Goal: Transaction & Acquisition: Purchase product/service

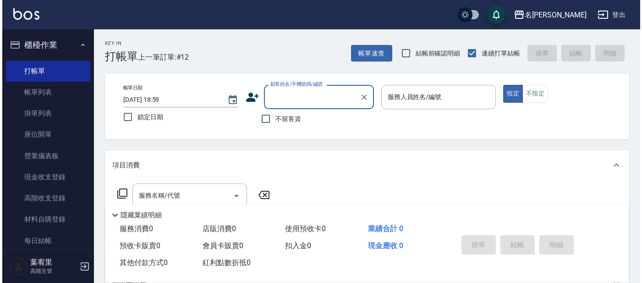
scroll to position [27, 0]
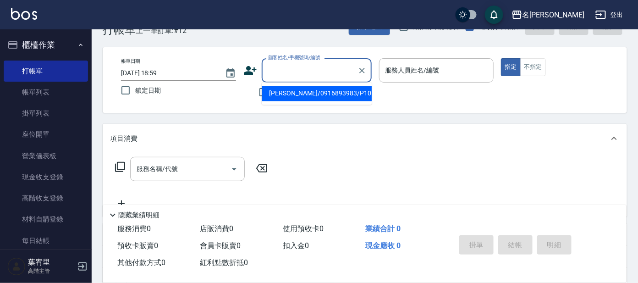
click at [329, 71] on input "顧客姓名/手機號碼/編號" at bounding box center [310, 70] width 88 height 16
type input "0"
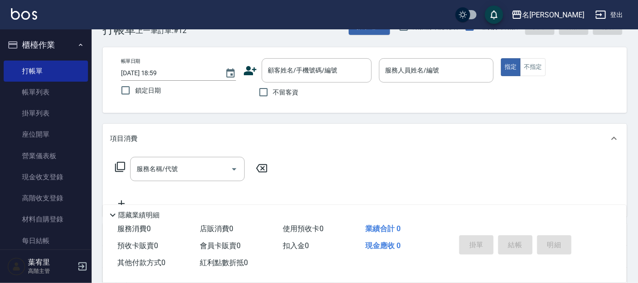
click at [251, 74] on icon at bounding box center [250, 70] width 13 height 9
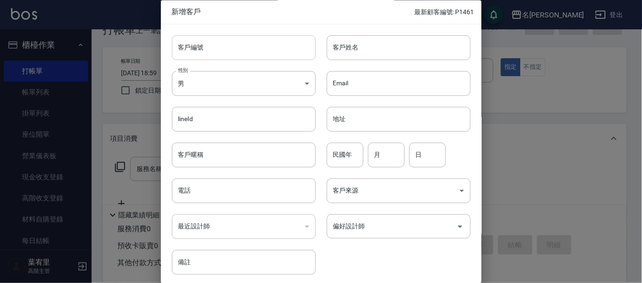
click at [248, 47] on input "客戶編號" at bounding box center [244, 47] width 144 height 25
type input "p1462"
click at [300, 79] on body "名留大龍 登出 櫃檯作業 打帳單 帳單列表 掛單列表 座位開單 營業儀表板 現金收支登錄 高階收支登錄 材料自購登錄 每日結帳 排班表 現場電腦打卡 掃碼打卡…" at bounding box center [321, 196] width 642 height 446
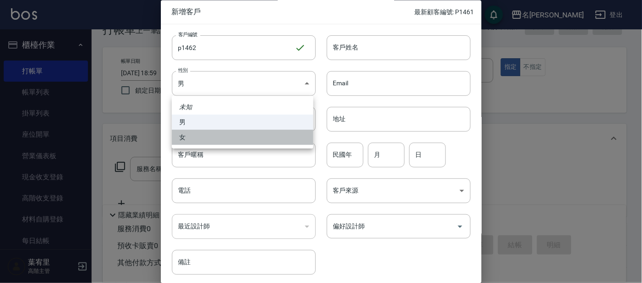
click at [286, 135] on li "女" at bounding box center [243, 137] width 142 height 15
type input "[DEMOGRAPHIC_DATA]"
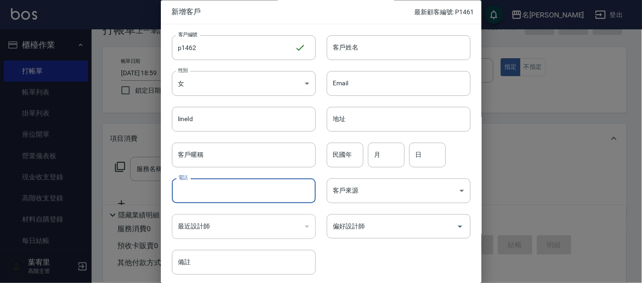
click at [239, 185] on input "電話" at bounding box center [244, 191] width 144 height 25
type input "0933333033"
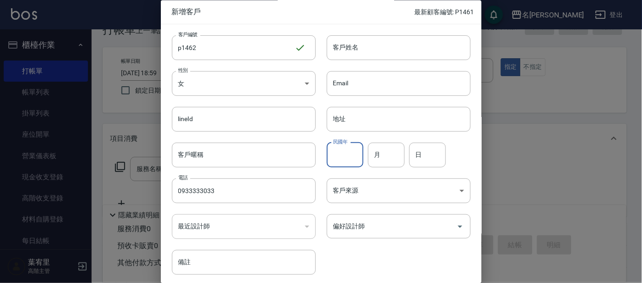
click at [343, 152] on input "民國年" at bounding box center [345, 154] width 37 height 25
type input "66"
click at [379, 151] on input "月" at bounding box center [386, 154] width 37 height 25
type input "10"
click at [422, 160] on input "日" at bounding box center [427, 154] width 37 height 25
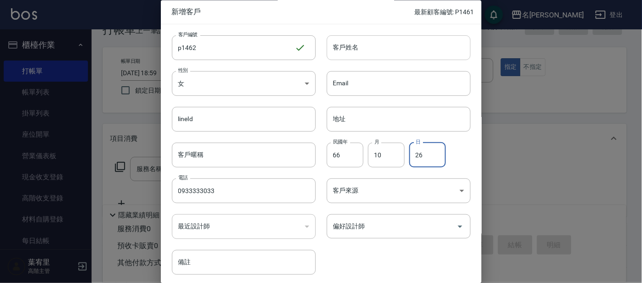
type input "26"
click at [352, 44] on input "客戶姓名" at bounding box center [399, 47] width 144 height 25
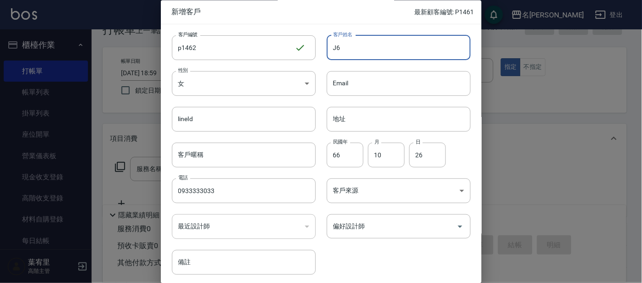
type input "J"
click at [348, 43] on input "吳影影" at bounding box center [399, 47] width 144 height 25
click at [369, 45] on input "[PERSON_NAME]" at bounding box center [399, 47] width 144 height 25
type input "璇"
click at [366, 50] on input "[PERSON_NAME]" at bounding box center [399, 47] width 144 height 25
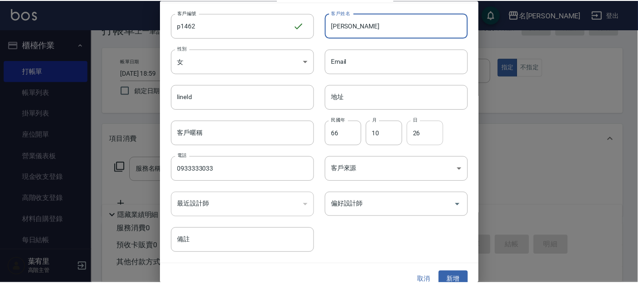
scroll to position [34, 0]
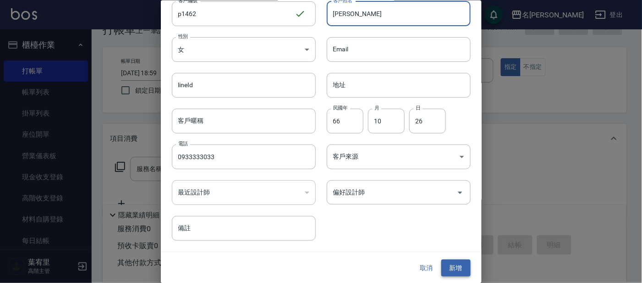
type input "[PERSON_NAME]"
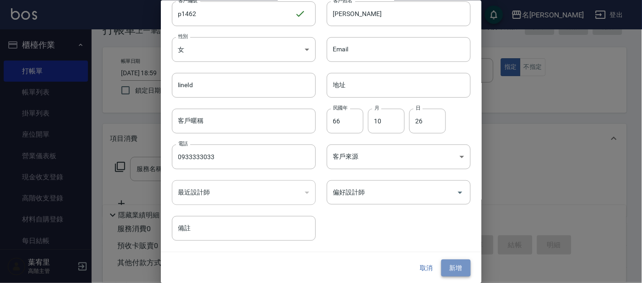
click at [454, 265] on button "新增" at bounding box center [455, 267] width 29 height 17
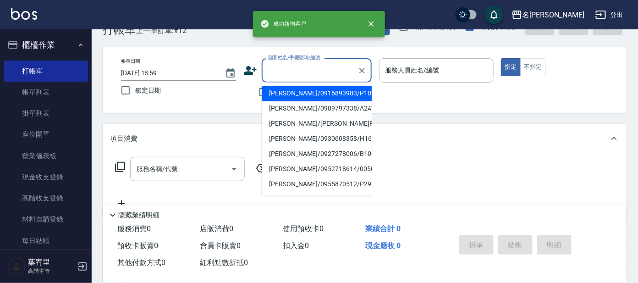
click at [288, 65] on input "顧客姓名/手機號碼/編號" at bounding box center [310, 70] width 88 height 16
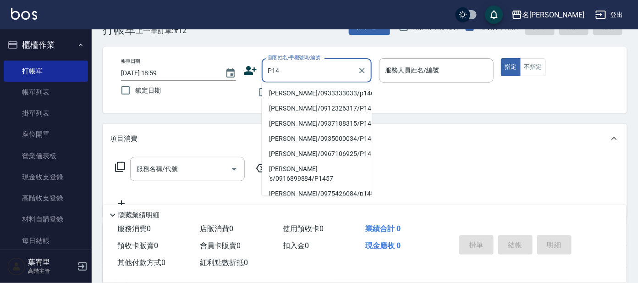
click at [287, 90] on li "[PERSON_NAME]/0933333033/p1462" at bounding box center [317, 93] width 110 height 15
type input "[PERSON_NAME]/0933333033/p1462"
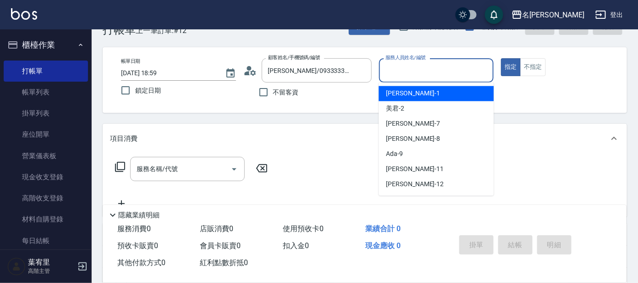
click at [438, 66] on input "服務人員姓名/編號" at bounding box center [436, 70] width 107 height 16
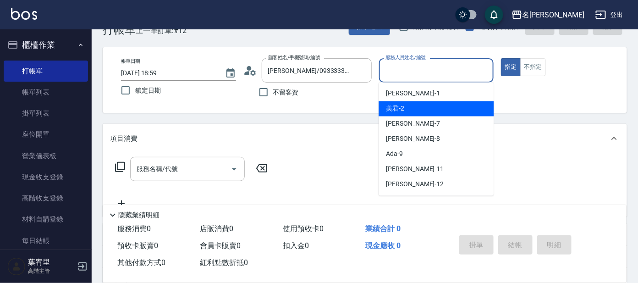
drag, startPoint x: 420, startPoint y: 106, endPoint x: 438, endPoint y: 82, distance: 29.8
click at [420, 102] on div "美君 -2" at bounding box center [435, 108] width 115 height 15
type input "美君-2"
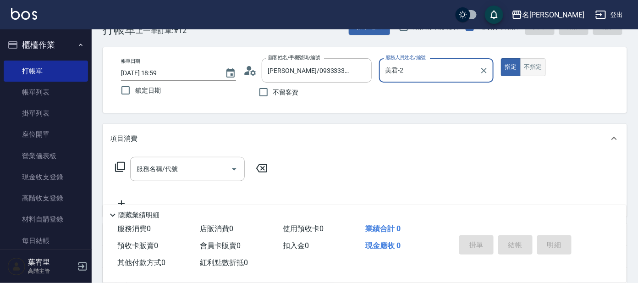
click at [523, 61] on button "不指定" at bounding box center [533, 67] width 26 height 18
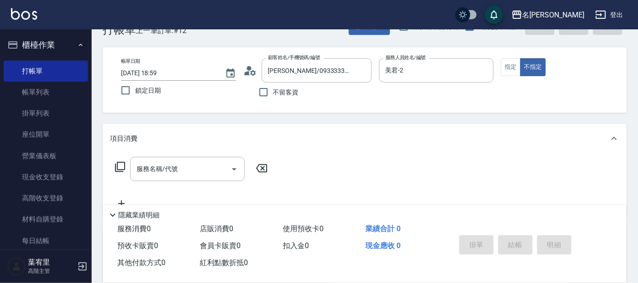
click at [116, 161] on icon at bounding box center [120, 166] width 11 height 11
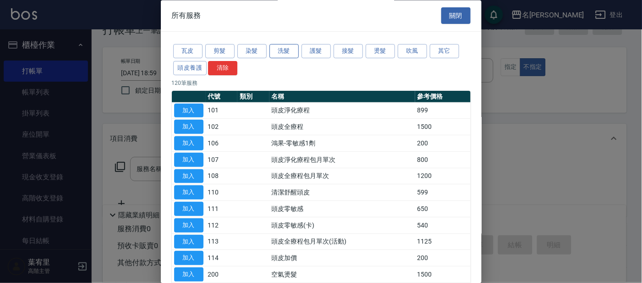
click at [290, 50] on button "洗髮" at bounding box center [283, 51] width 29 height 14
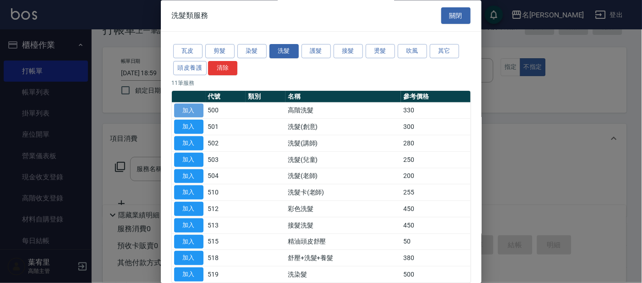
click at [191, 111] on button "加入" at bounding box center [188, 111] width 29 height 14
type input "高階洗髮(500)"
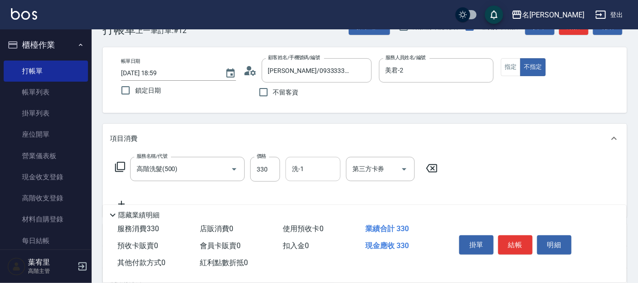
click at [317, 161] on input "洗-1" at bounding box center [313, 169] width 47 height 16
drag, startPoint x: 322, startPoint y: 192, endPoint x: 307, endPoint y: 192, distance: 15.1
click at [322, 192] on div "云潔 -12" at bounding box center [312, 192] width 55 height 15
type input "云潔-12"
click at [119, 167] on icon at bounding box center [120, 166] width 11 height 11
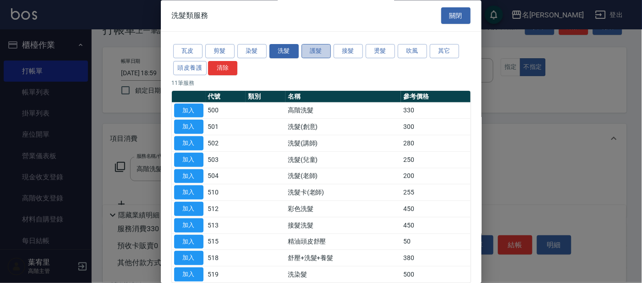
click at [317, 51] on button "護髮" at bounding box center [315, 51] width 29 height 14
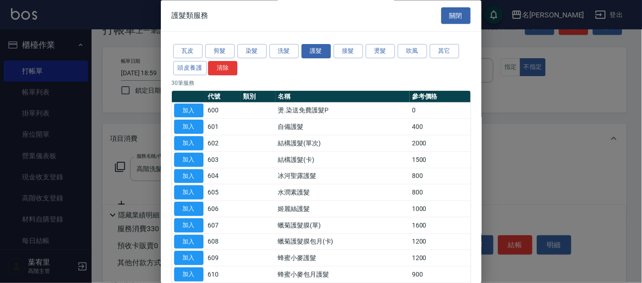
click at [442, 43] on div "瓦皮 剪髮 染髮 洗髮 護髮 接髮 燙髮 吹風 其它 頭皮養護 清除" at bounding box center [321, 60] width 299 height 34
click at [438, 49] on button "其它" at bounding box center [444, 51] width 29 height 14
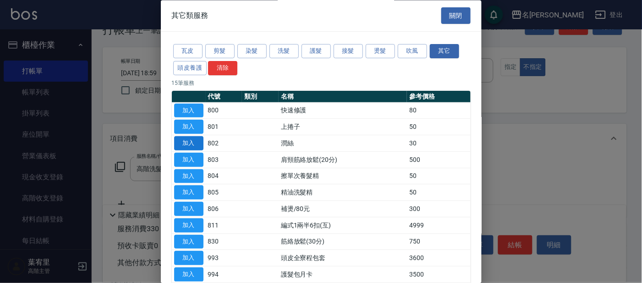
click at [199, 140] on button "加入" at bounding box center [188, 144] width 29 height 14
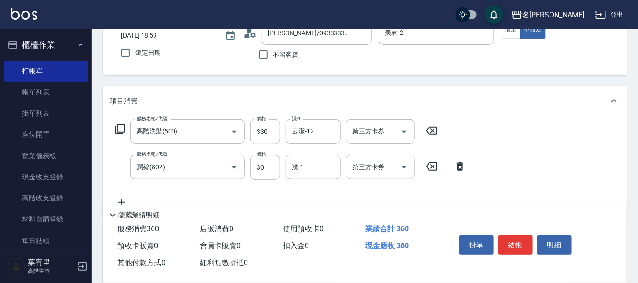
scroll to position [84, 0]
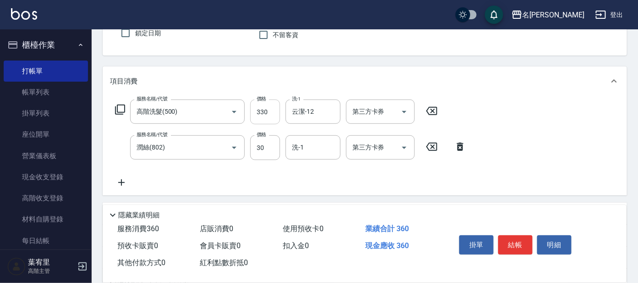
click at [274, 108] on input "330" at bounding box center [265, 111] width 30 height 25
type input "300"
click at [489, 125] on div "服務名稱/代號 高階洗髮(500) 服務名稱/代號 價格 300 價格 洗-1 云潔-12 洗-1 第三方卡券 第三方卡券 服務名稱/代號 潤絲(802) 服…" at bounding box center [365, 145] width 524 height 99
click at [313, 148] on input "洗-1" at bounding box center [313, 147] width 47 height 16
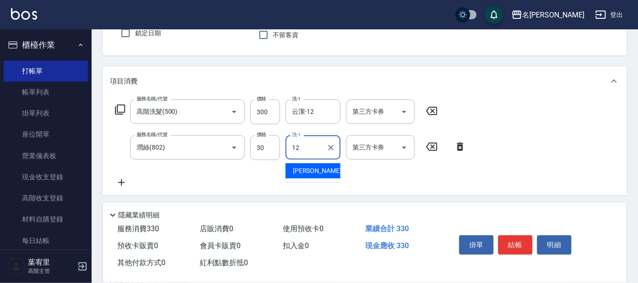
click at [329, 168] on div "云潔 -12" at bounding box center [312, 170] width 55 height 15
type input "云潔-12"
click at [515, 237] on button "結帳" at bounding box center [515, 244] width 34 height 19
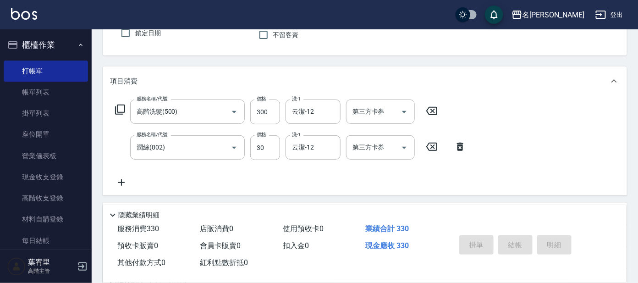
type input "[DATE] 19:22"
